Goal: Navigation & Orientation: Find specific page/section

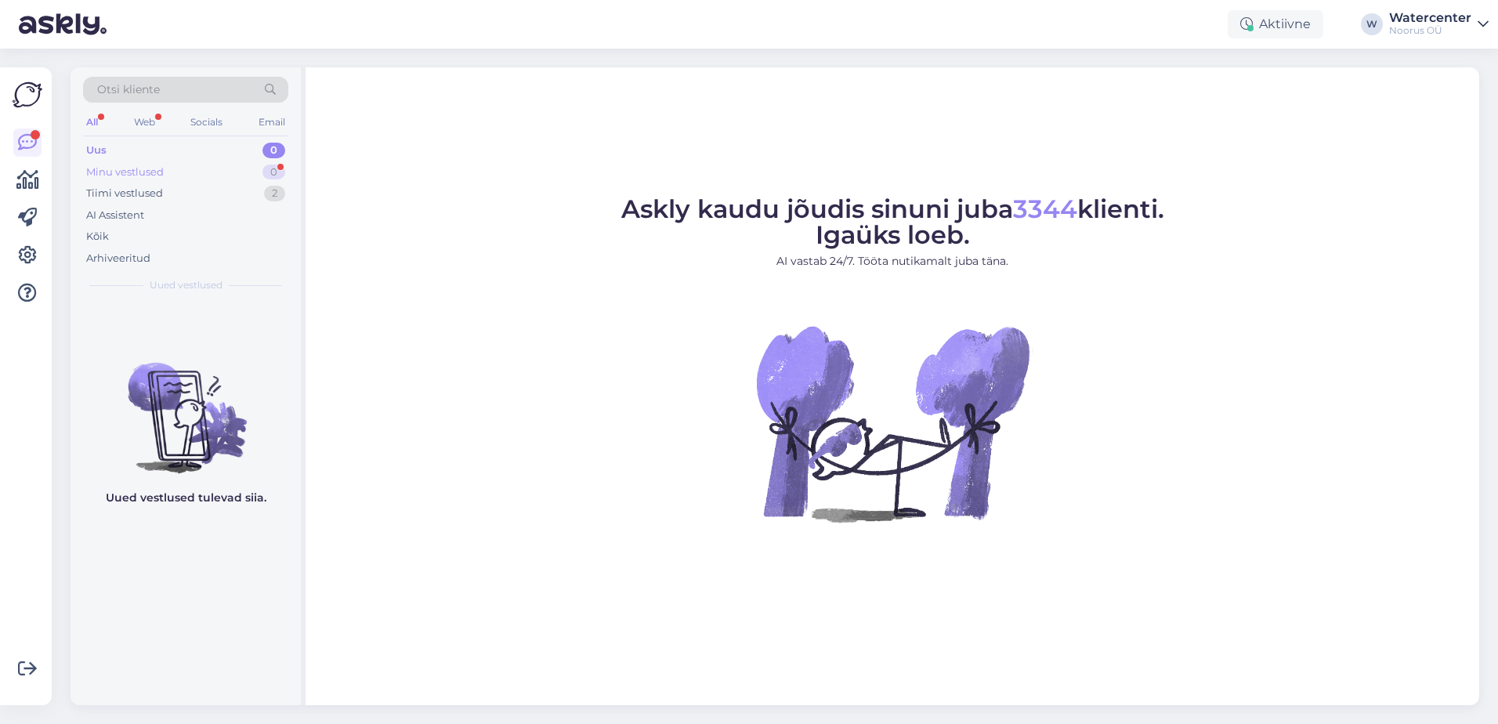
click at [264, 178] on div "Minu vestlused 0" at bounding box center [185, 172] width 205 height 22
click at [260, 199] on div "Tiimi vestlused 2" at bounding box center [185, 193] width 205 height 22
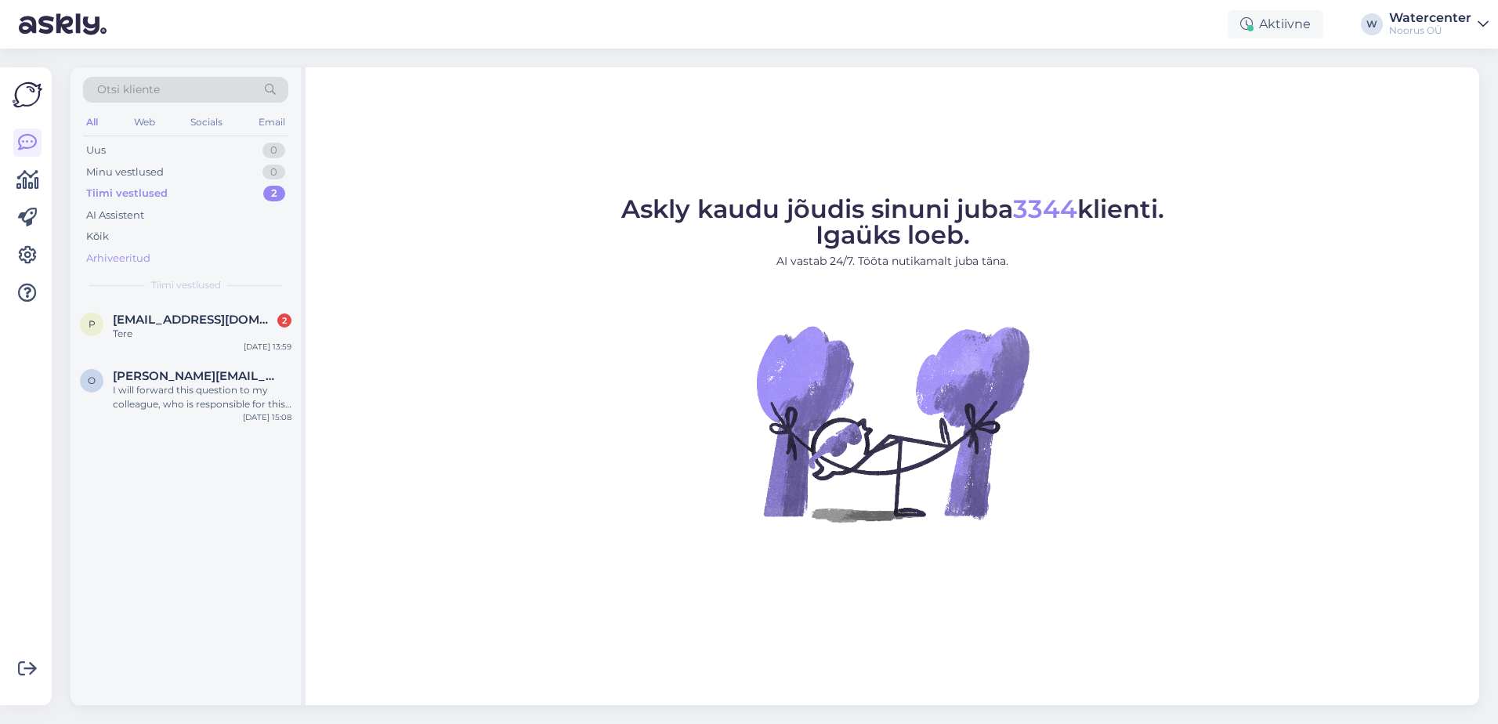
click at [214, 262] on div "Arhiveeritud" at bounding box center [185, 258] width 205 height 22
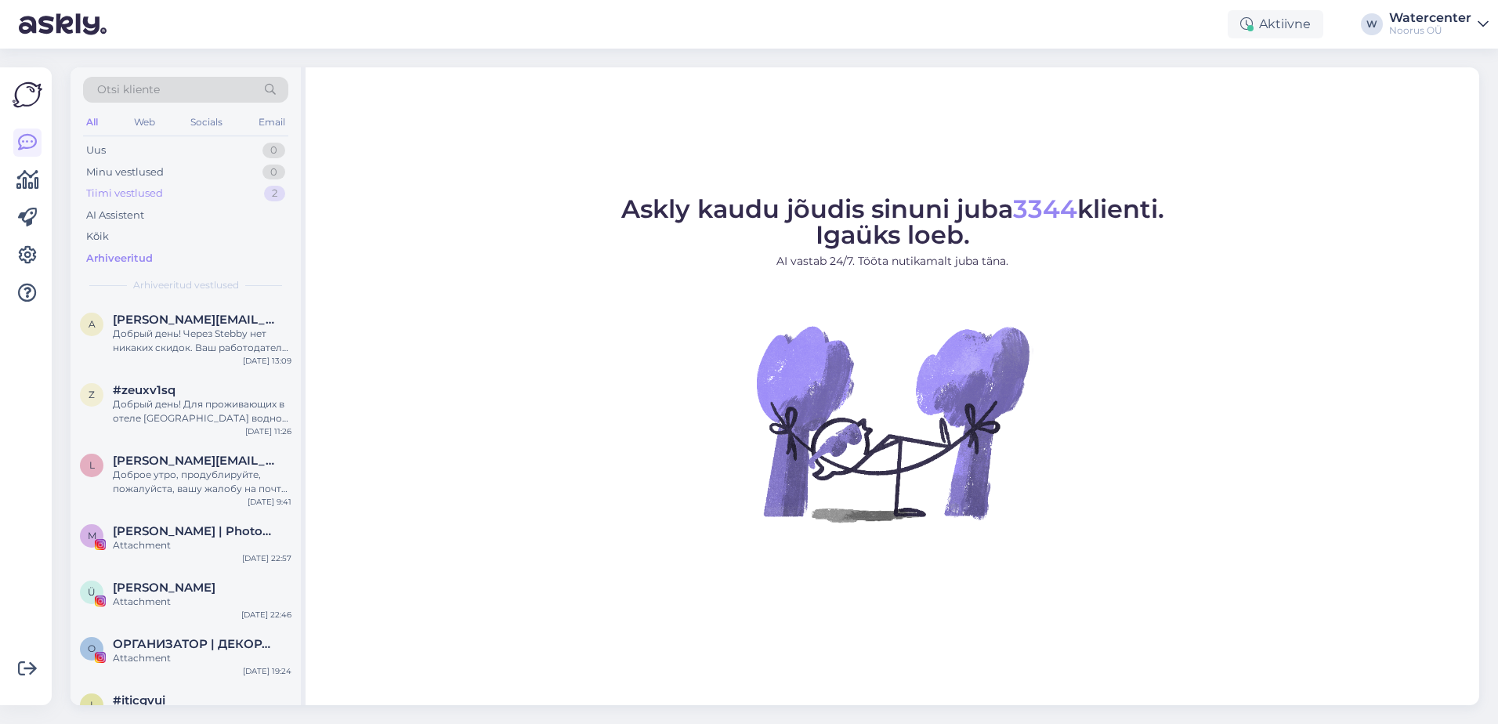
click at [208, 195] on div "Tiimi vestlused 2" at bounding box center [185, 193] width 205 height 22
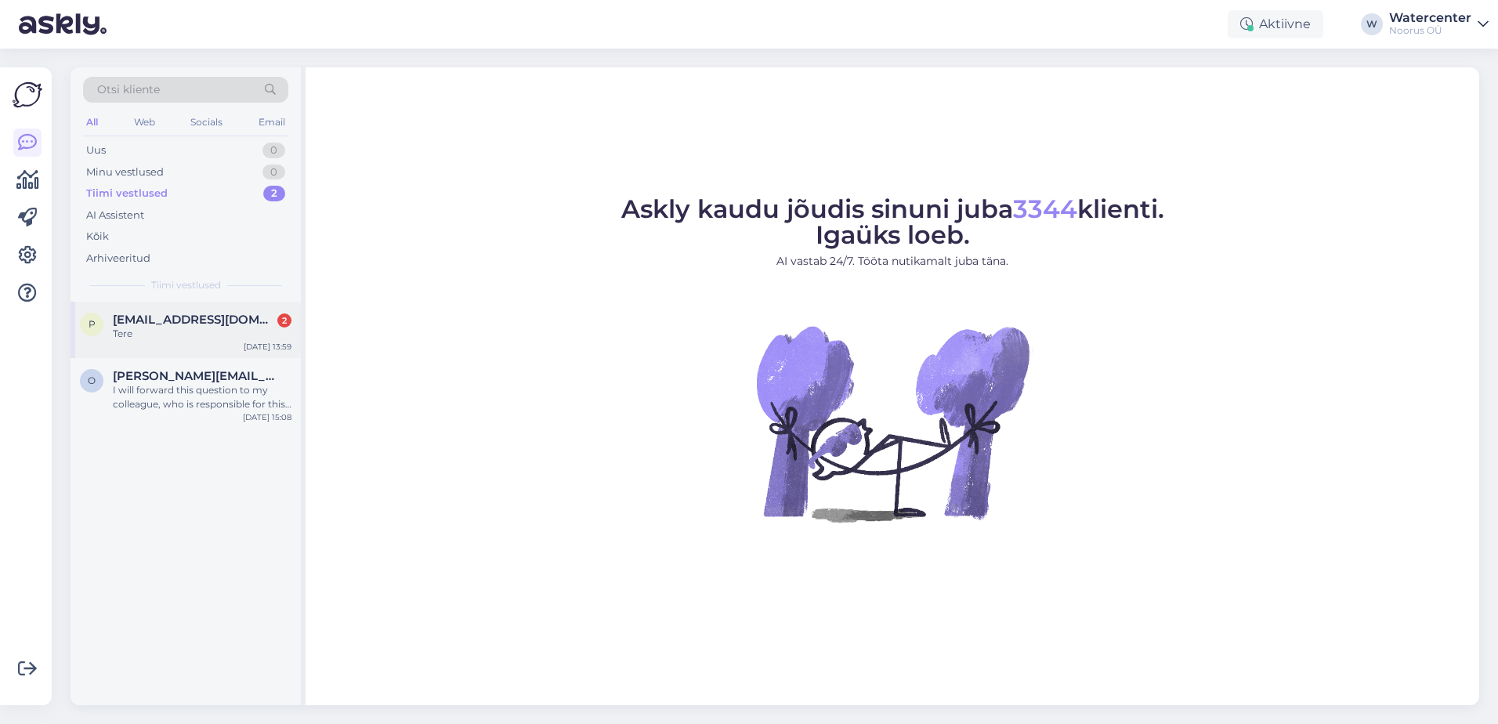
click at [180, 344] on div "p priit.solovjev@gmail.com 2 Tere Aug 24 13:59" at bounding box center [185, 330] width 230 height 56
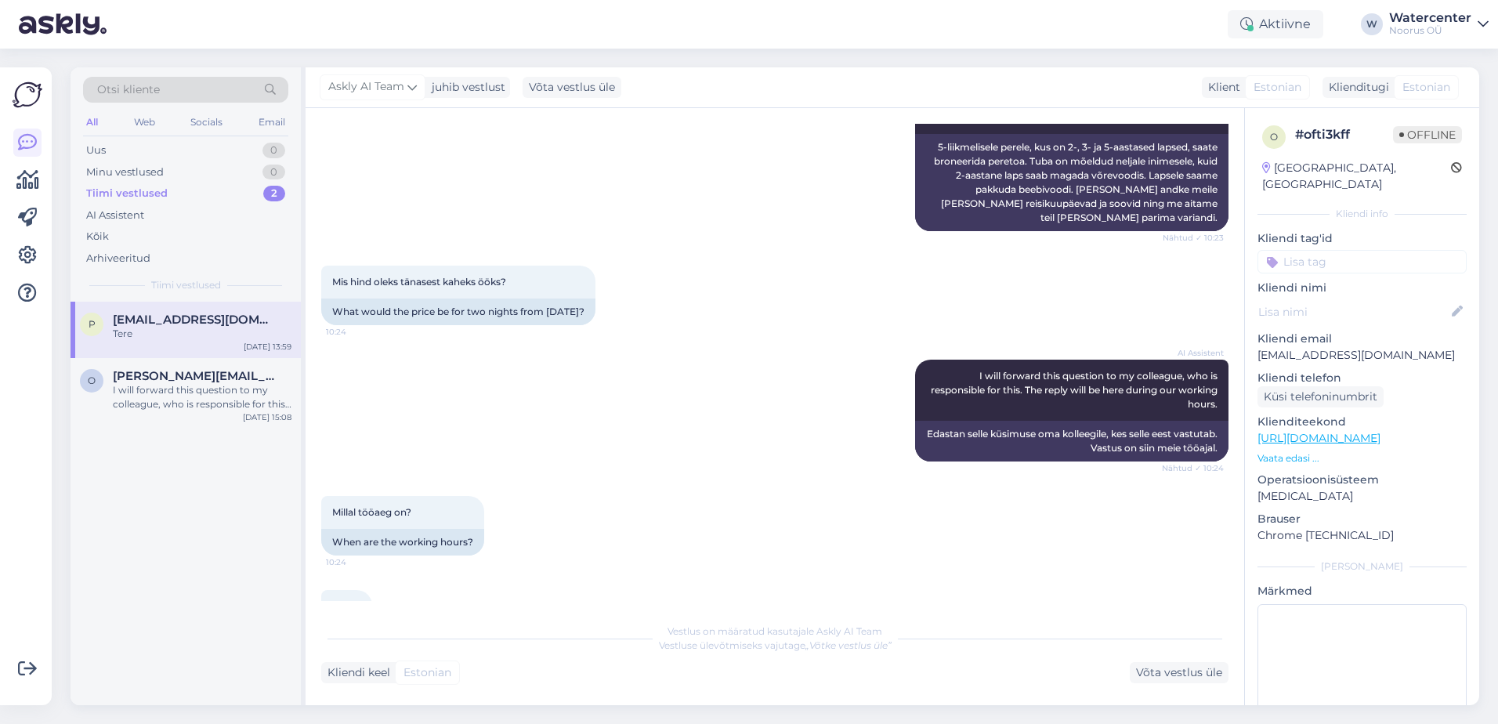
scroll to position [391, 0]
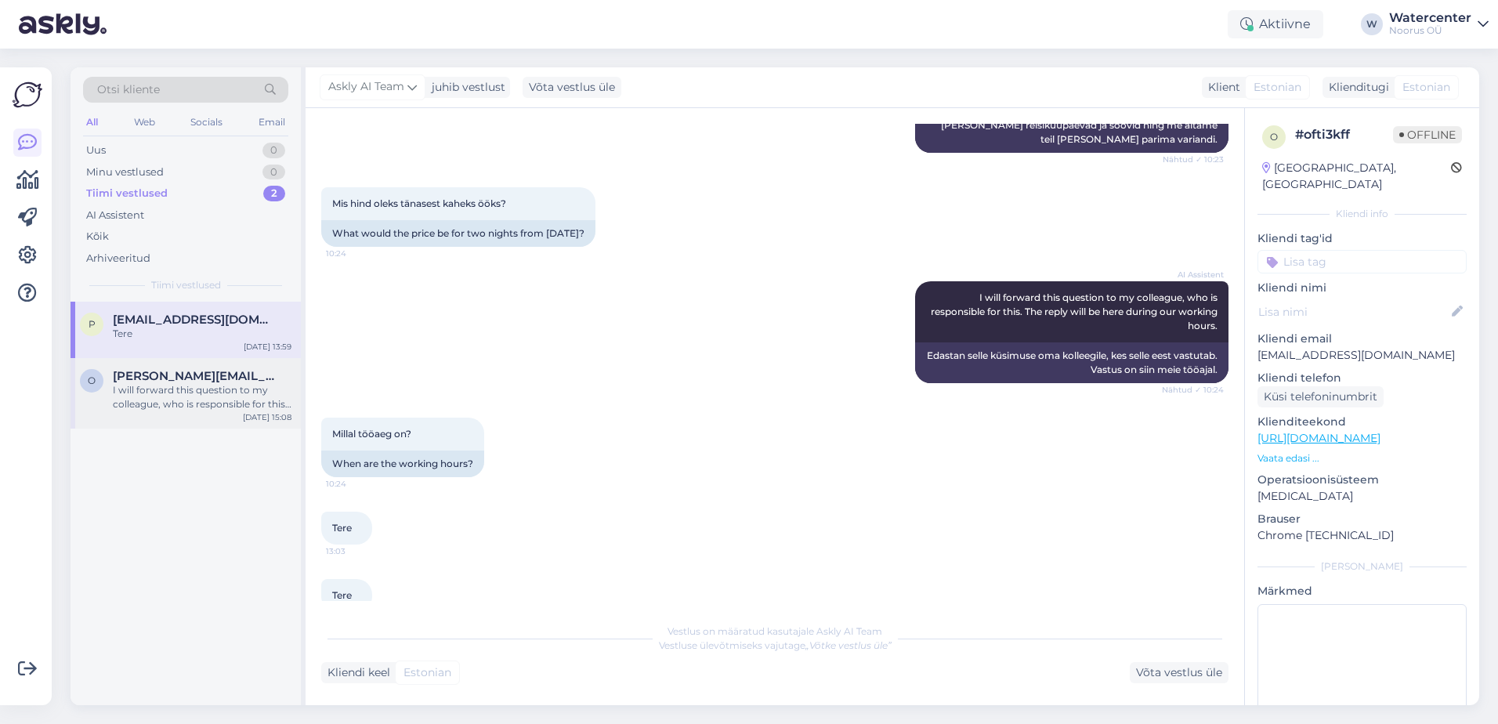
click at [228, 378] on span "olga.kosolapova.001@gmail.com" at bounding box center [194, 376] width 163 height 14
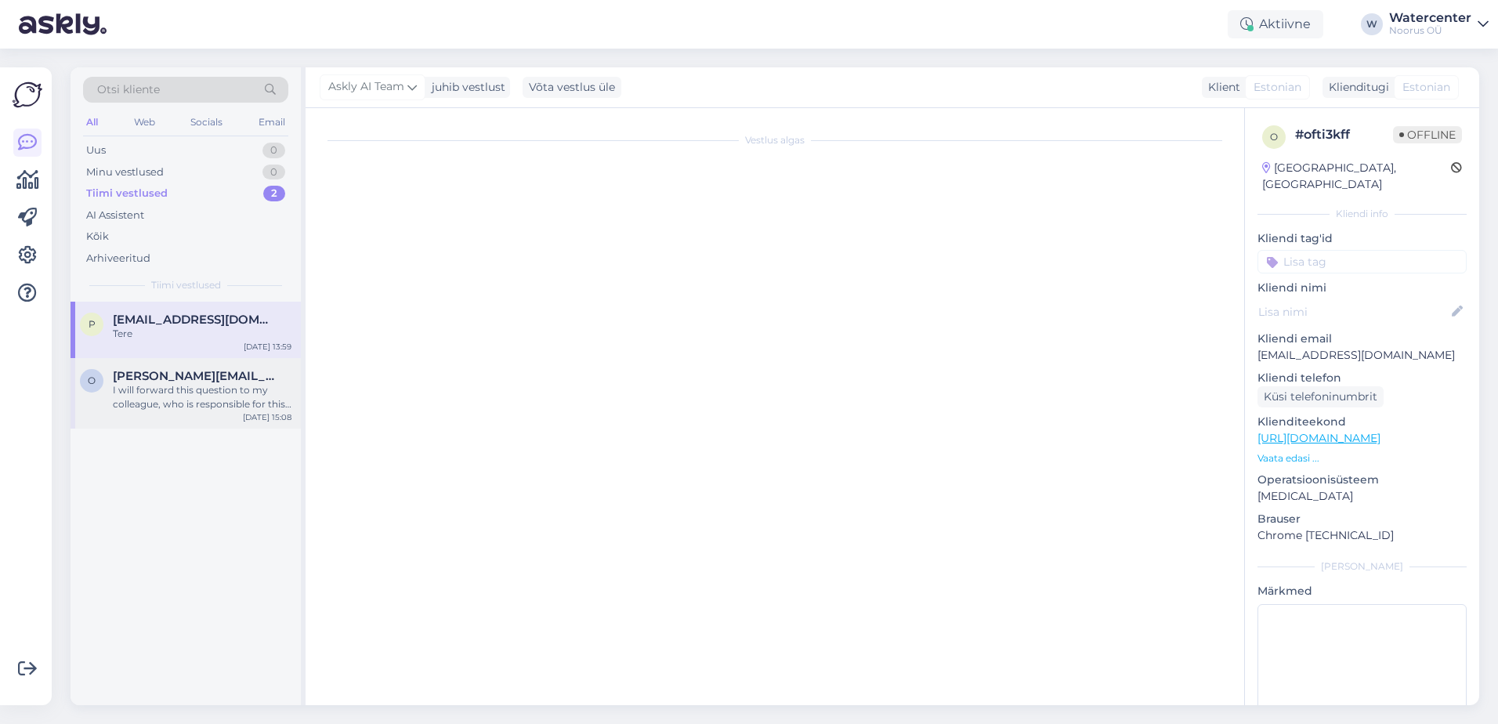
scroll to position [35, 0]
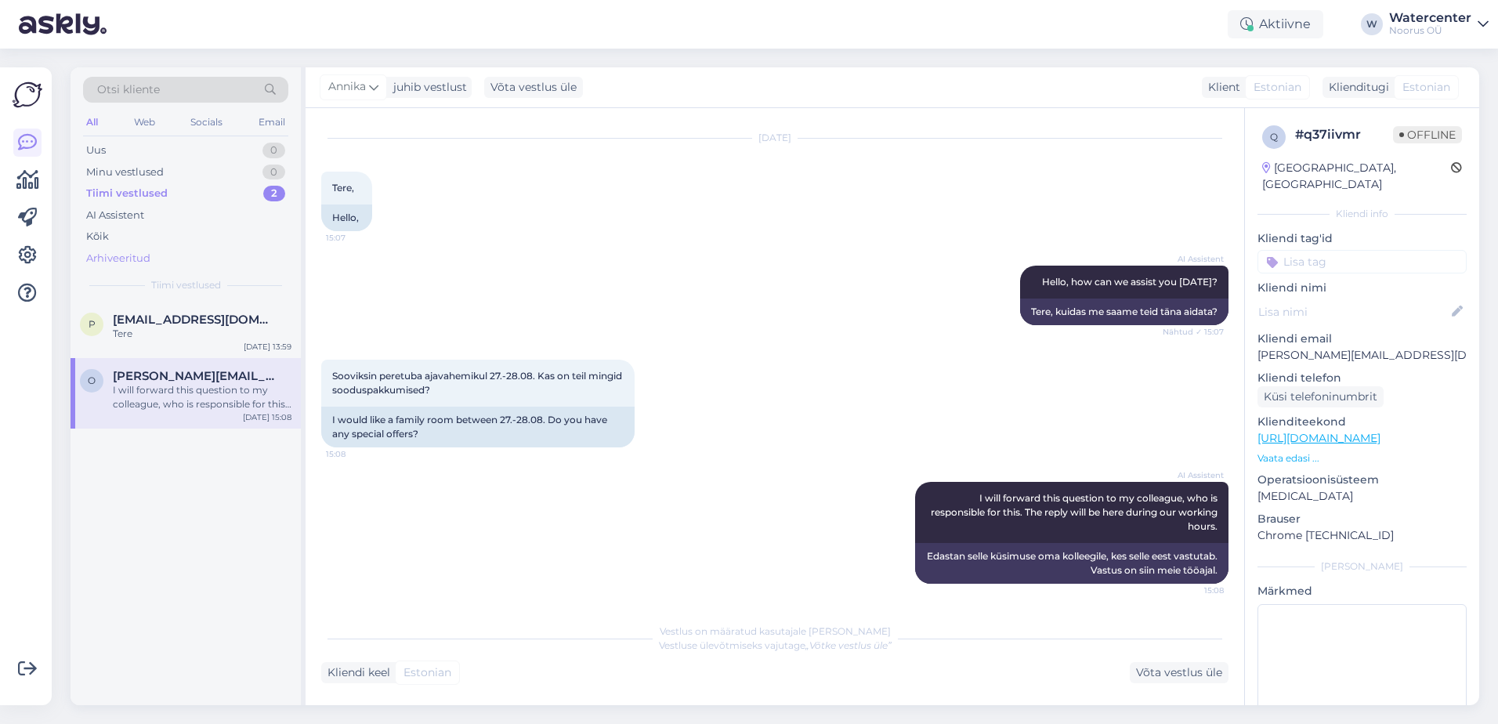
click at [211, 263] on div "Arhiveeritud" at bounding box center [185, 258] width 205 height 22
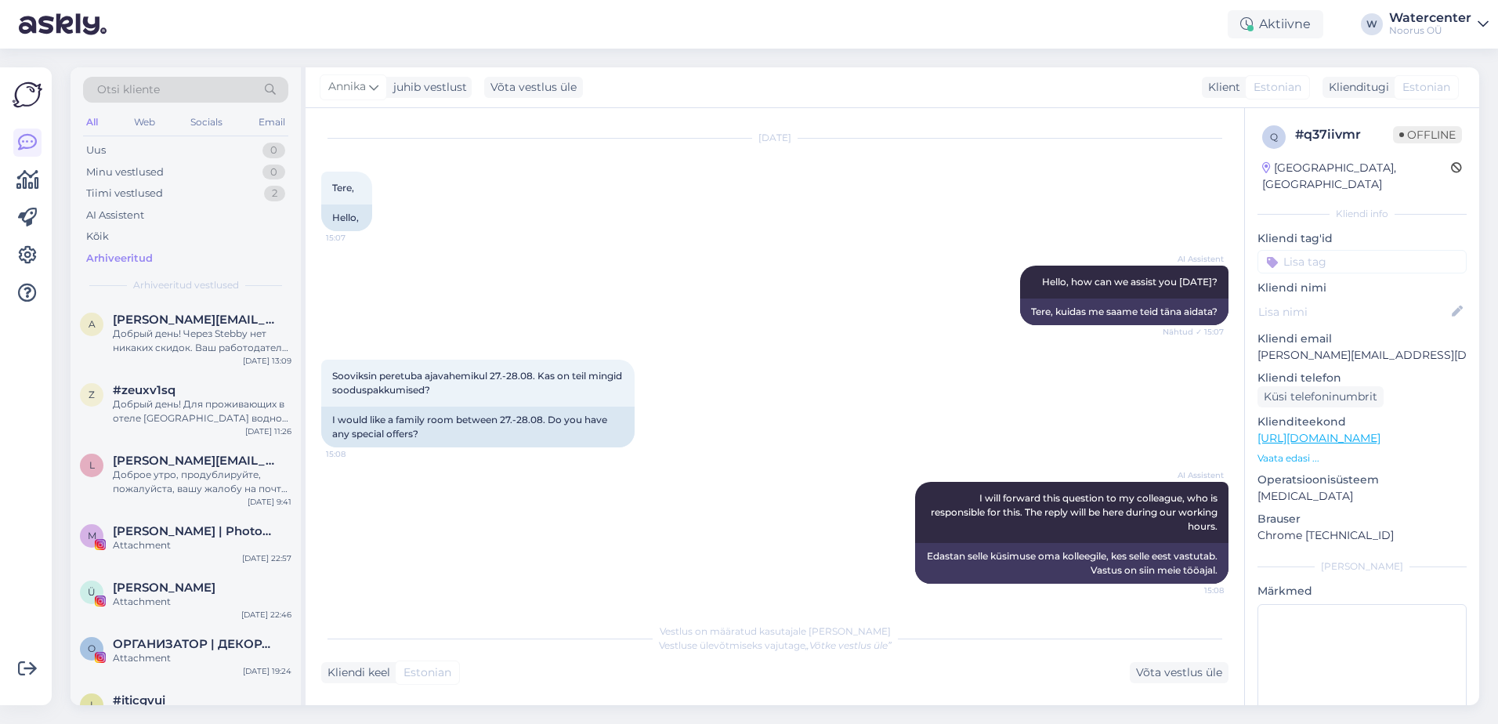
click at [211, 328] on div "Добрый день! Через Stebby нет никаких скидок. Ваш работодатель компенсирует час…" at bounding box center [202, 341] width 179 height 28
